Goal: Book appointment/travel/reservation

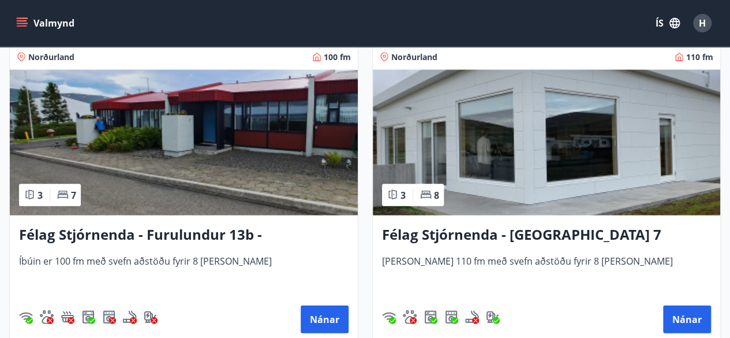
scroll to position [3339, 0]
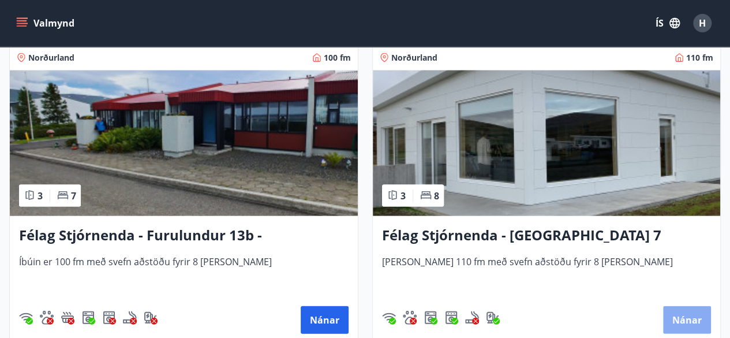
click at [669, 313] on button "Nánar" at bounding box center [687, 320] width 48 height 28
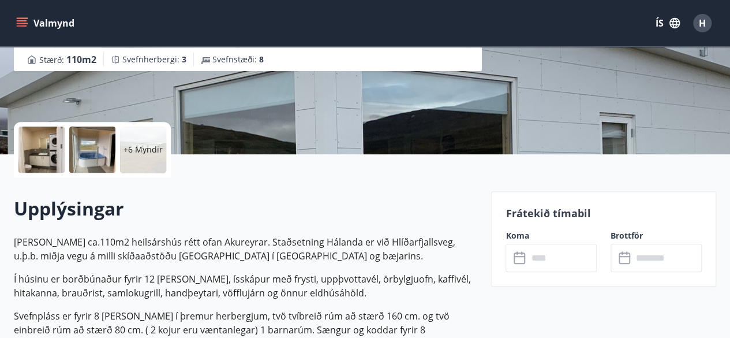
scroll to position [194, 0]
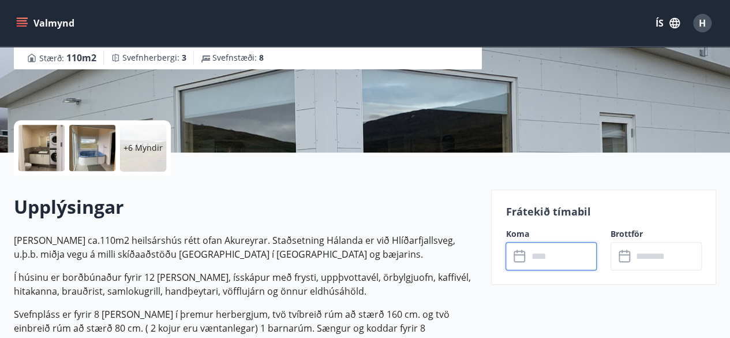
click at [547, 252] on input "text" at bounding box center [561, 256] width 69 height 28
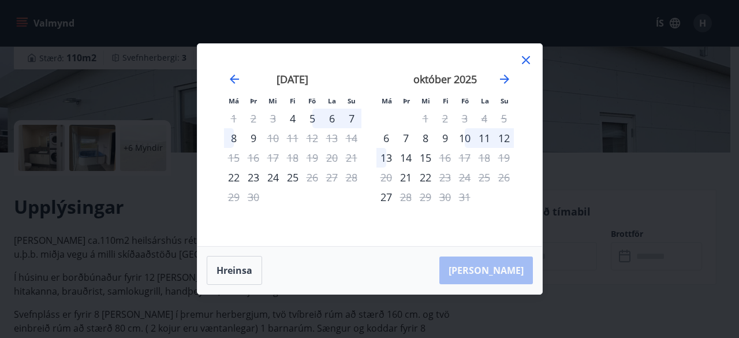
click at [526, 58] on icon at bounding box center [526, 60] width 14 height 14
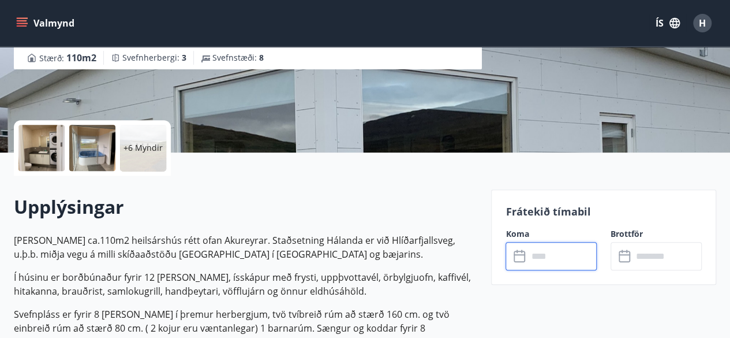
click at [565, 256] on input "text" at bounding box center [561, 256] width 69 height 28
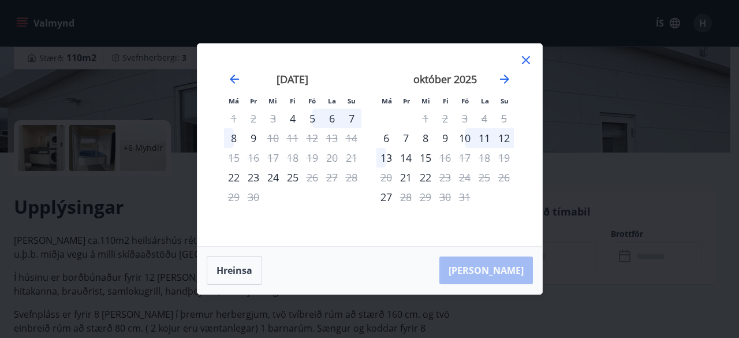
click at [525, 55] on icon at bounding box center [526, 60] width 14 height 14
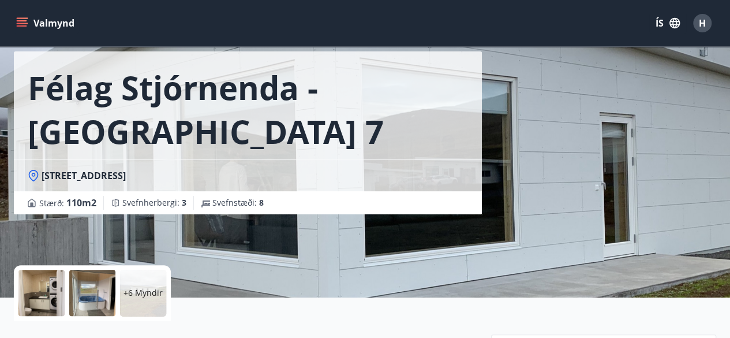
scroll to position [48, 0]
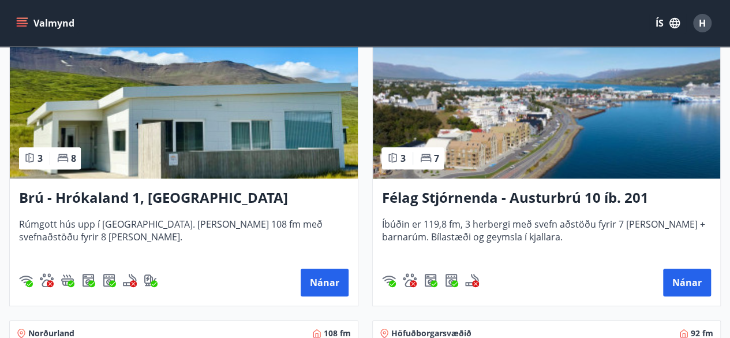
scroll to position [250, 0]
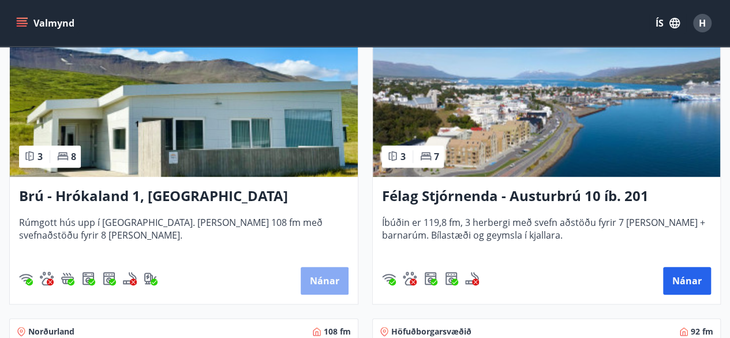
click at [328, 277] on button "Nánar" at bounding box center [325, 281] width 48 height 28
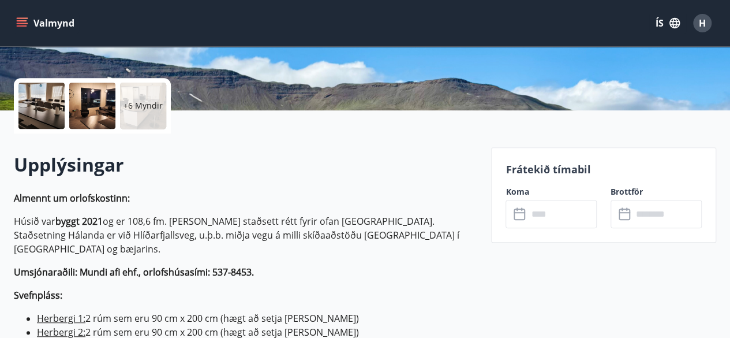
scroll to position [237, 0]
click at [548, 215] on input "text" at bounding box center [561, 213] width 69 height 28
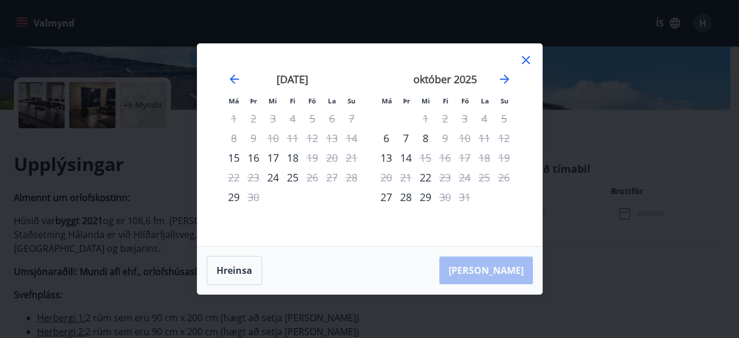
click at [525, 61] on icon at bounding box center [525, 60] width 2 height 2
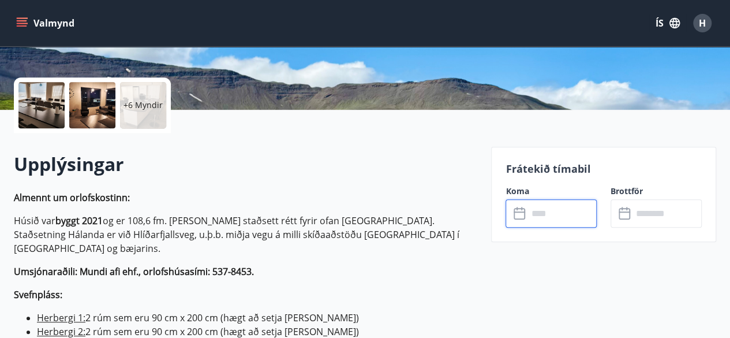
click at [0, 5] on div "Valmynd ÍS H" at bounding box center [365, 23] width 730 height 46
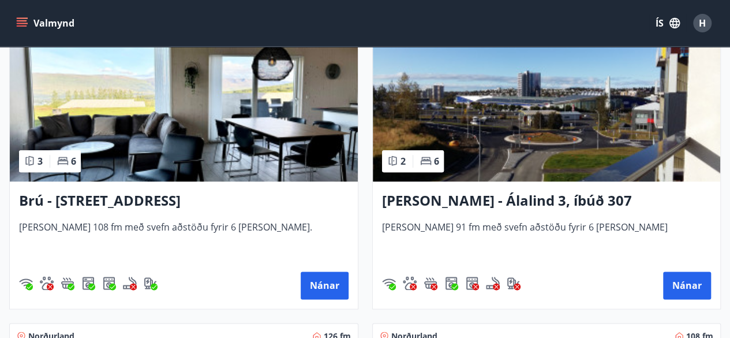
scroll to position [564, 0]
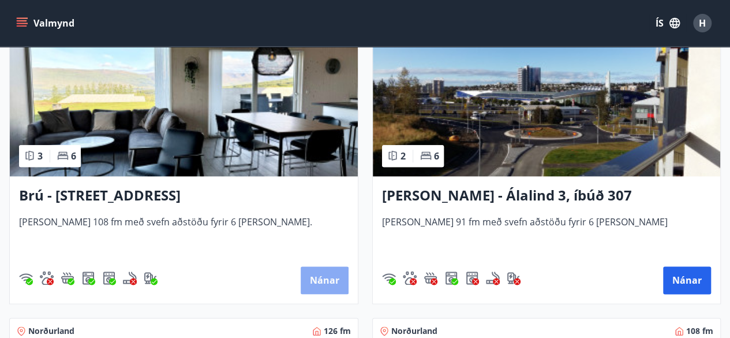
click at [314, 279] on button "Nánar" at bounding box center [325, 280] width 48 height 28
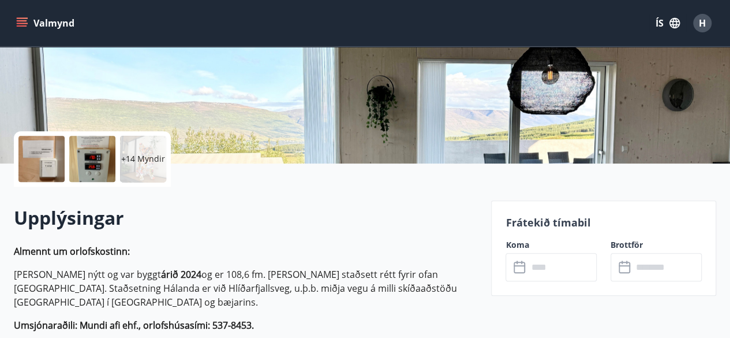
scroll to position [187, 0]
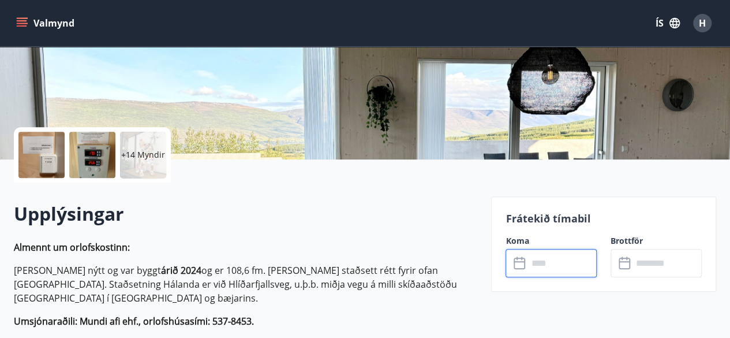
click at [533, 264] on input "text" at bounding box center [561, 263] width 69 height 28
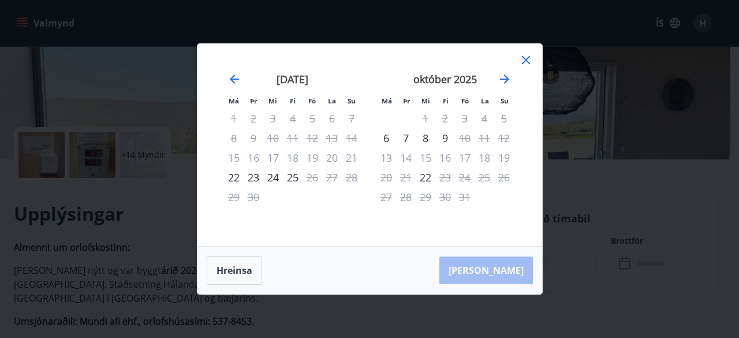
click at [504, 275] on div "[PERSON_NAME]" at bounding box center [369, 269] width 344 height 47
click at [529, 57] on icon at bounding box center [526, 60] width 8 height 8
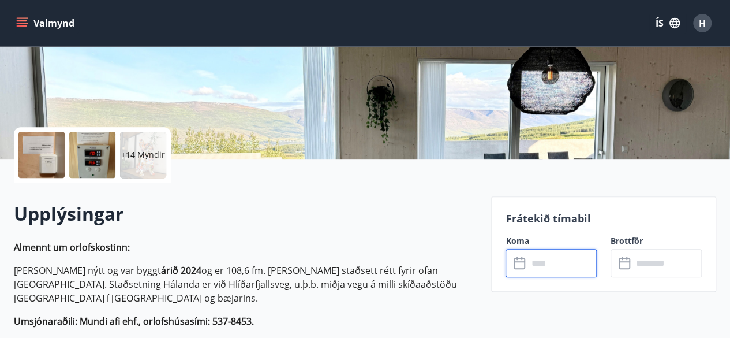
click at [39, 21] on button "Valmynd" at bounding box center [46, 23] width 65 height 21
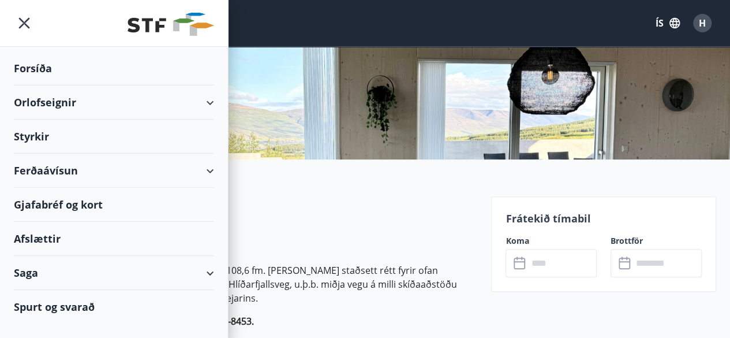
click at [62, 96] on div "Orlofseignir" at bounding box center [114, 102] width 200 height 34
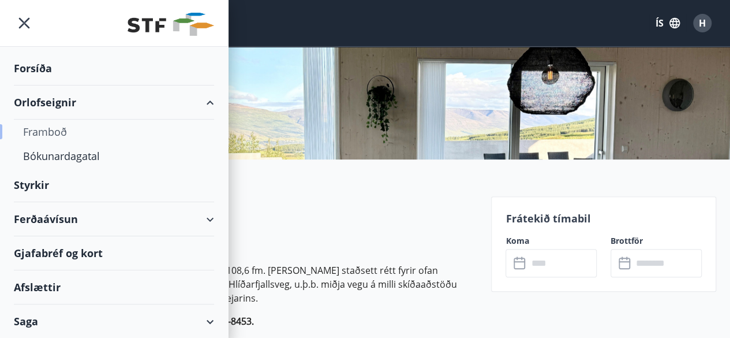
click at [40, 127] on div "Framboð" at bounding box center [114, 131] width 182 height 24
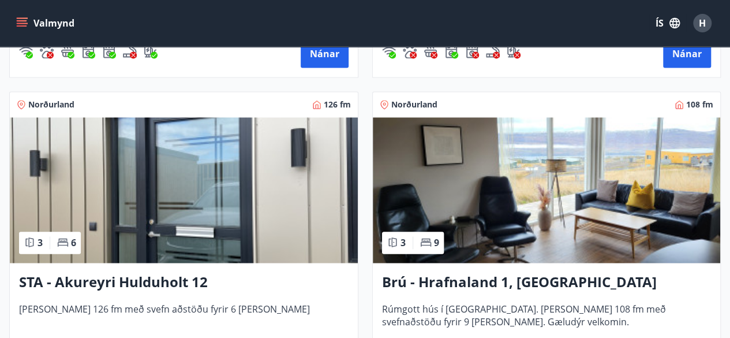
scroll to position [791, 0]
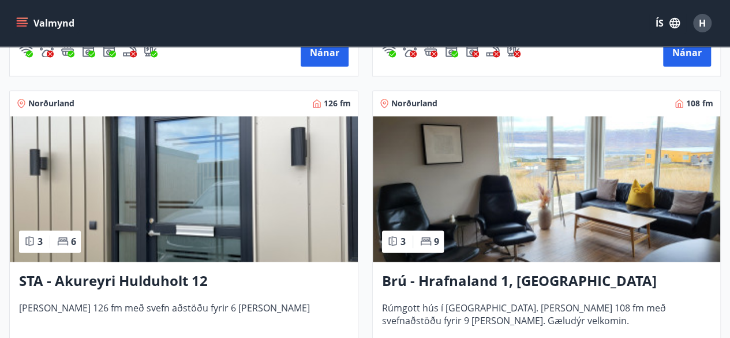
click at [183, 277] on h3 "STA - Akureyri Hulduholt 12" at bounding box center [183, 281] width 329 height 21
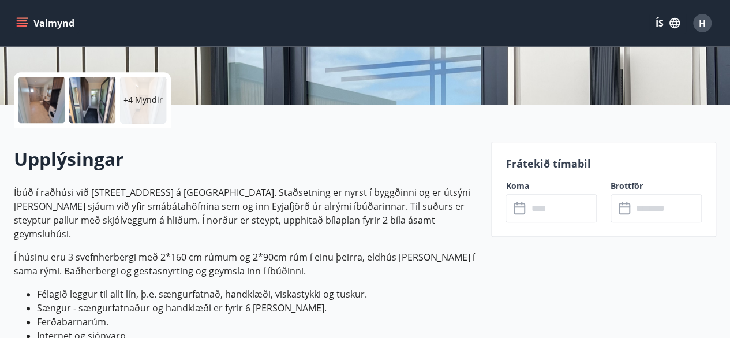
scroll to position [242, 0]
click at [535, 204] on input "text" at bounding box center [561, 207] width 69 height 28
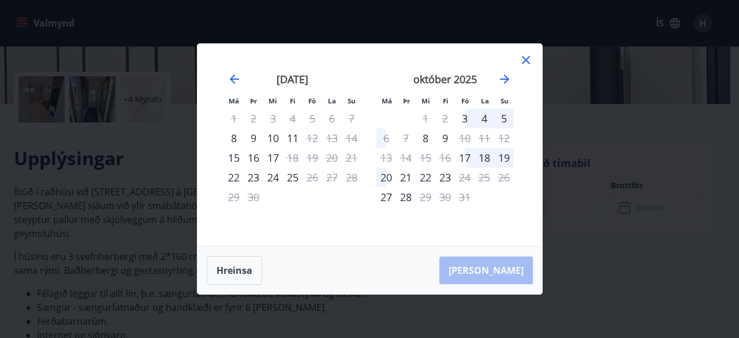
drag, startPoint x: 589, startPoint y: 192, endPoint x: 627, endPoint y: 76, distance: 122.1
click at [627, 76] on div "Má Þr Mi Fi Fö La Su Má Þr Mi Fi Fö La Su [DATE] 1 2 3 4 5 6 7 8 9 10 11 12 13 …" at bounding box center [369, 169] width 739 height 338
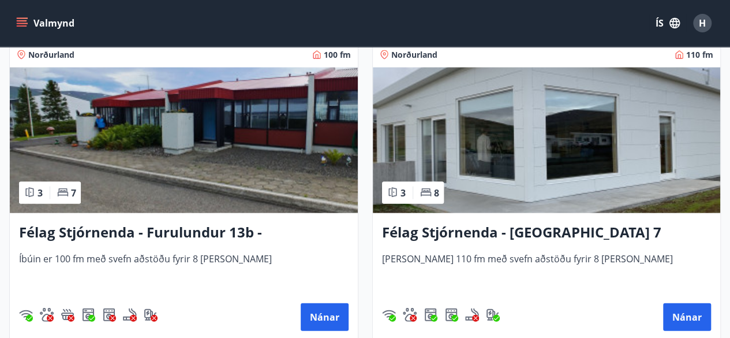
scroll to position [3347, 0]
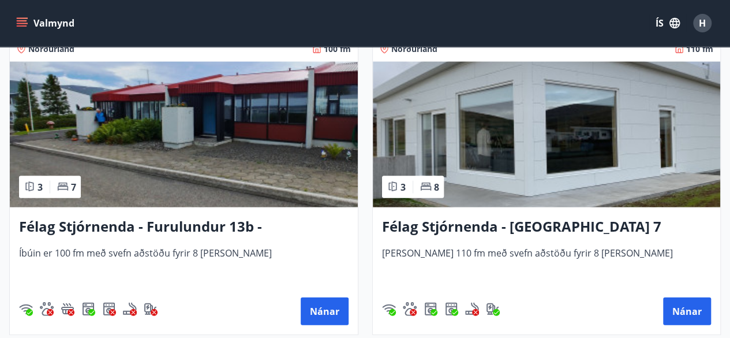
click at [218, 218] on h3 "Félag Stjórnenda - Furulundur 13b - [GEOGRAPHIC_DATA]" at bounding box center [183, 226] width 329 height 21
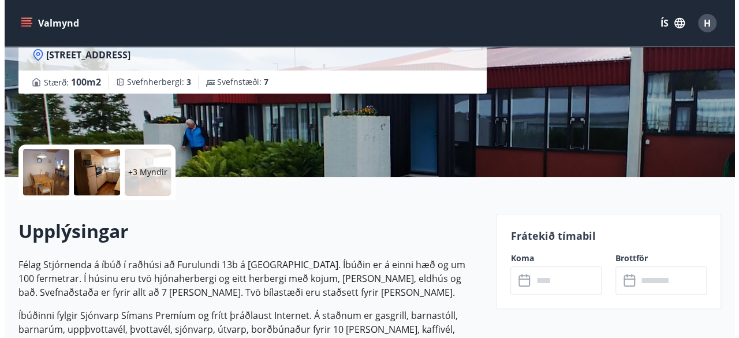
scroll to position [174, 0]
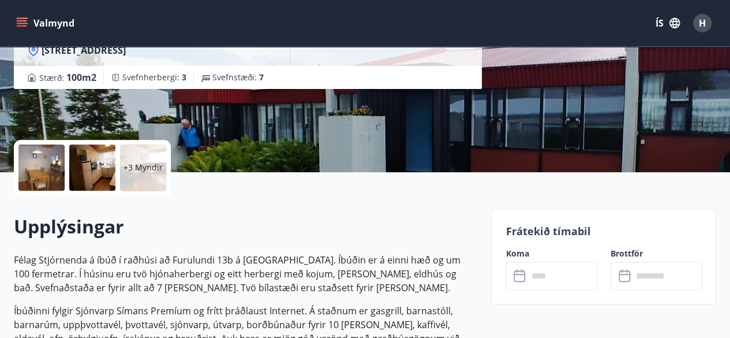
click at [530, 279] on input "text" at bounding box center [561, 275] width 69 height 28
